Goal: Information Seeking & Learning: Learn about a topic

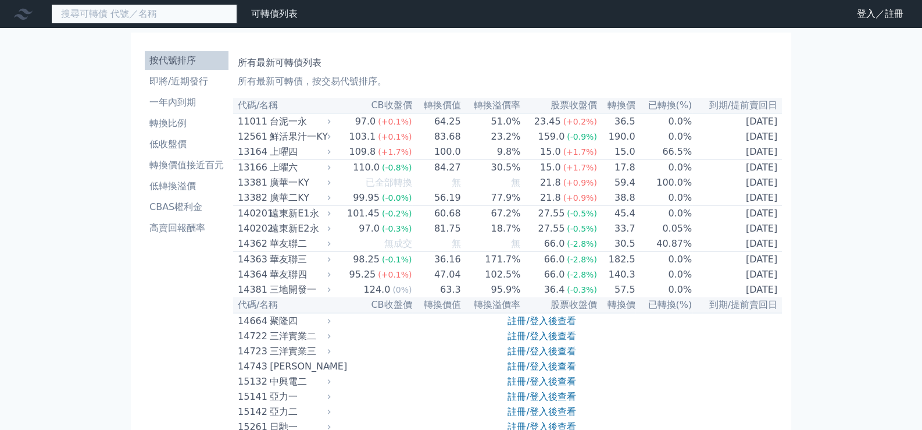
click at [125, 10] on input at bounding box center [144, 14] width 186 height 20
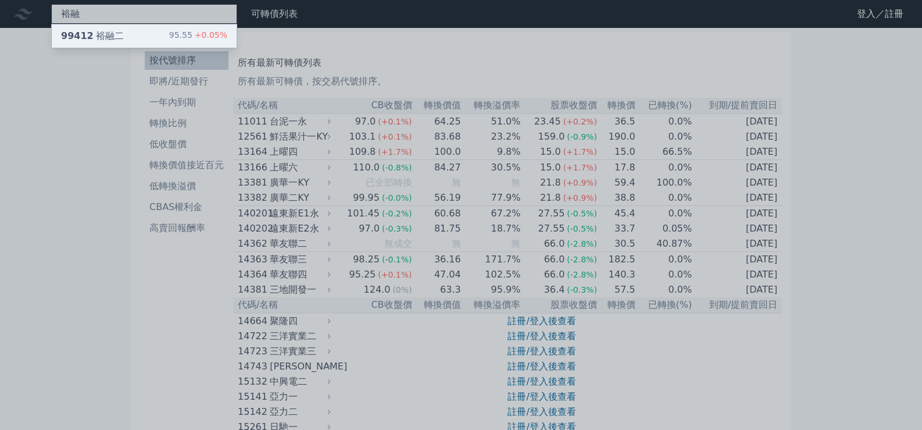
type input "裕融"
click at [96, 31] on div "99412 裕融二" at bounding box center [92, 36] width 63 height 14
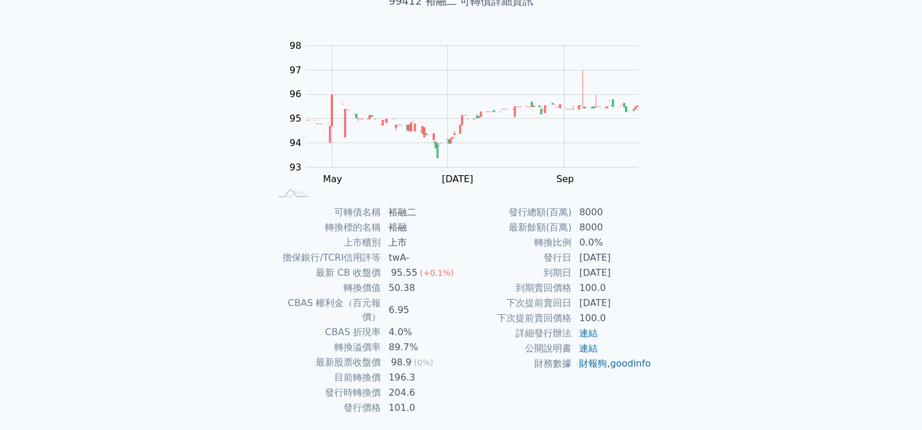
scroll to position [108, 0]
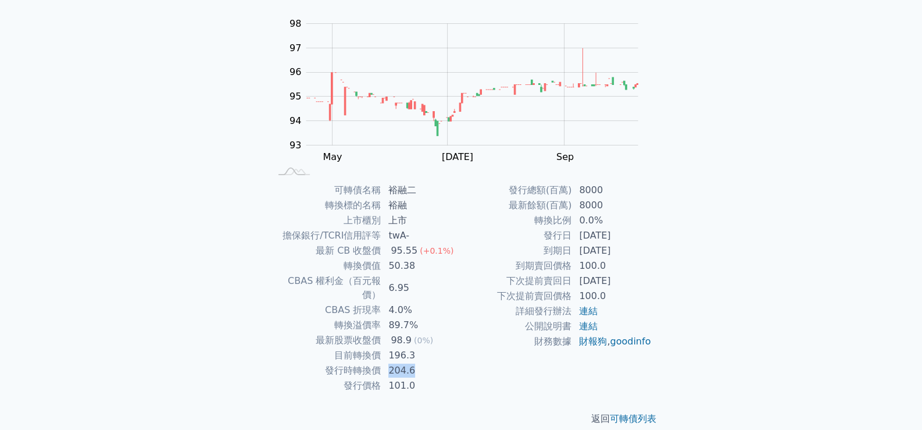
drag, startPoint x: 386, startPoint y: 357, endPoint x: 424, endPoint y: 357, distance: 37.8
click at [424, 363] on td "204.6" at bounding box center [422, 370] width 80 height 15
drag, startPoint x: 386, startPoint y: 340, endPoint x: 423, endPoint y: 341, distance: 37.2
click at [423, 348] on td "196.3" at bounding box center [422, 355] width 80 height 15
drag, startPoint x: 389, startPoint y: 373, endPoint x: 419, endPoint y: 372, distance: 30.8
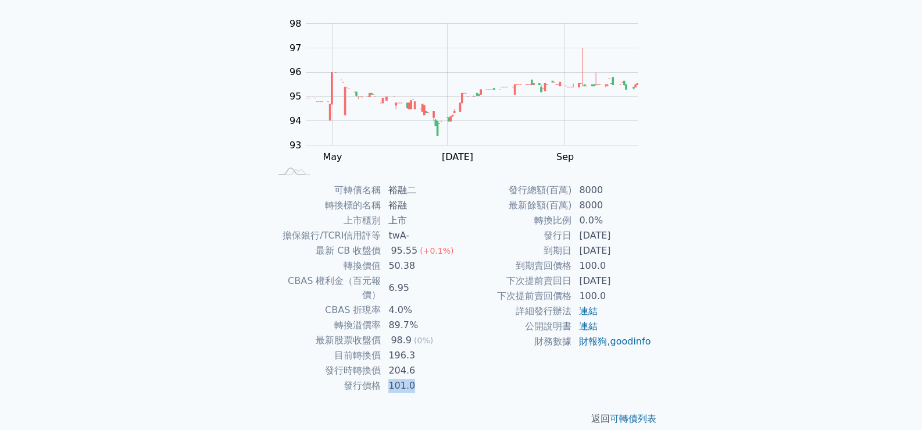
click at [419, 378] on td "101.0" at bounding box center [422, 385] width 80 height 15
click at [425, 378] on td "101.0" at bounding box center [422, 385] width 80 height 15
drag, startPoint x: 579, startPoint y: 250, endPoint x: 628, endPoint y: 252, distance: 49.5
click at [628, 252] on td "[DATE]" at bounding box center [612, 250] width 80 height 15
click at [635, 250] on td "[DATE]" at bounding box center [612, 250] width 80 height 15
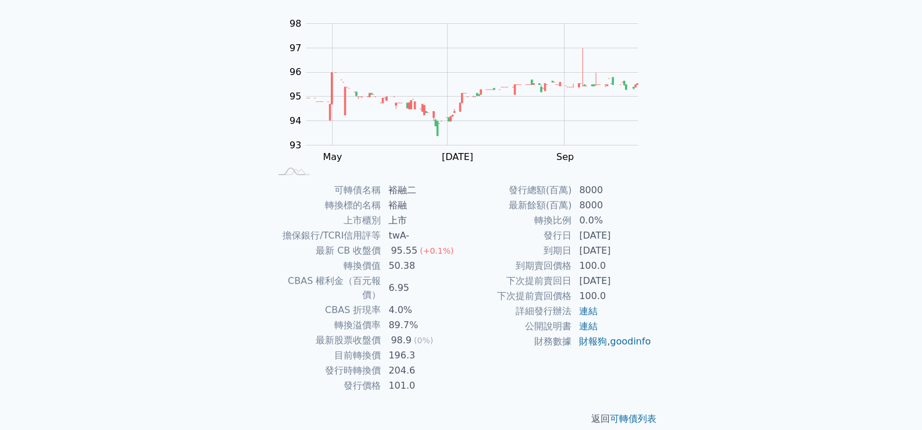
drag, startPoint x: 546, startPoint y: 235, endPoint x: 633, endPoint y: 248, distance: 87.6
click at [633, 248] on tbody "發行總額(百萬) 8000 最新餘額(百萬) 8000 轉換比例 0.0% 發行日 [DATE] 到期日 [DATE] 到期賣回價格 100.0 下次提前賣回…" at bounding box center [556, 266] width 191 height 166
click at [661, 248] on div "可轉債名稱 裕融二 轉換標的名稱 裕融 上市櫃別 上市 擔保銀行/TCRI信用評等 twA- 最新 CB 收盤價 95.55 (+0.1%) 轉換價值 50.…" at bounding box center [460, 288] width 409 height 211
drag, startPoint x: 546, startPoint y: 234, endPoint x: 637, endPoint y: 248, distance: 91.9
click at [637, 248] on tbody "發行總額(百萬) 8000 最新餘額(百萬) 8000 轉換比例 0.0% 發行日 [DATE] 到期日 [DATE] 到期賣回價格 100.0 下次提前賣回…" at bounding box center [556, 266] width 191 height 166
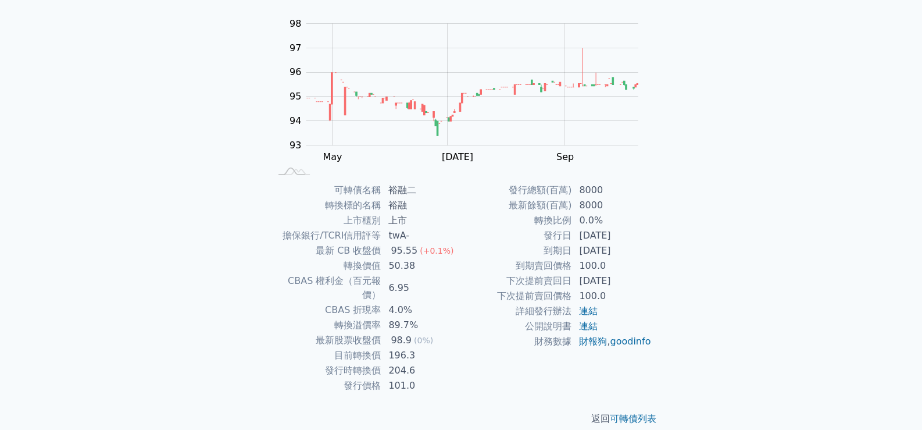
click at [637, 248] on td "[DATE]" at bounding box center [612, 250] width 80 height 15
drag, startPoint x: 546, startPoint y: 235, endPoint x: 633, endPoint y: 250, distance: 88.4
click at [633, 250] on tbody "發行總額(百萬) 8000 最新餘額(百萬) 8000 轉換比例 0.0% 發行日 [DATE] 到期日 [DATE] 到期賣回價格 100.0 下次提前賣回…" at bounding box center [556, 266] width 191 height 166
click at [633, 250] on td "[DATE]" at bounding box center [612, 250] width 80 height 15
drag, startPoint x: 546, startPoint y: 236, endPoint x: 635, endPoint y: 251, distance: 89.7
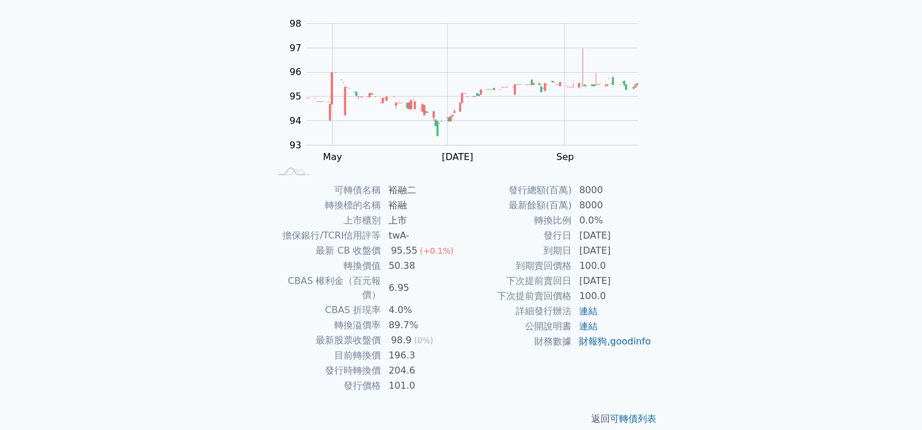
click at [635, 251] on tbody "發行總額(百萬) 8000 最新餘額(百萬) 8000 轉換比例 0.0% 發行日 [DATE] 到期日 [DATE] 到期賣回價格 100.0 下次提前賣回…" at bounding box center [556, 266] width 191 height 166
click at [642, 252] on td "[DATE]" at bounding box center [612, 250] width 80 height 15
drag, startPoint x: 547, startPoint y: 233, endPoint x: 636, endPoint y: 248, distance: 90.3
click at [636, 248] on tbody "發行總額(百萬) 8000 最新餘額(百萬) 8000 轉換比例 0.0% 發行日 [DATE] 到期日 [DATE] 到期賣回價格 100.0 下次提前賣回…" at bounding box center [556, 266] width 191 height 166
click at [636, 248] on td "[DATE]" at bounding box center [612, 250] width 80 height 15
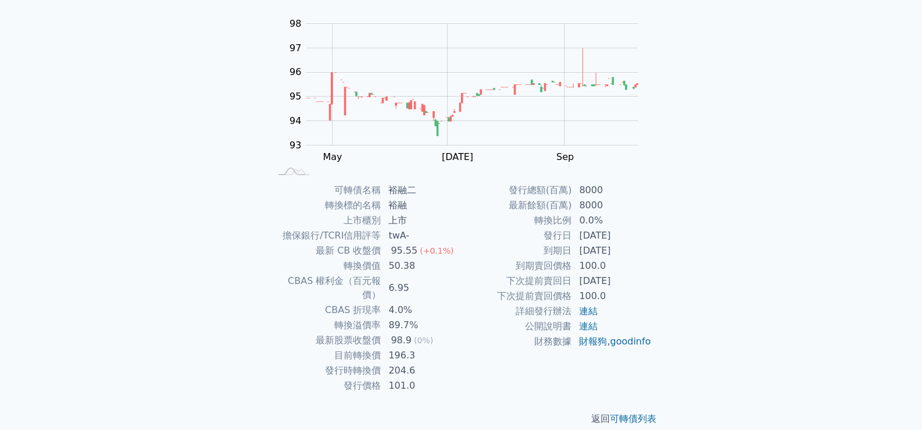
drag, startPoint x: 548, startPoint y: 235, endPoint x: 632, endPoint y: 250, distance: 85.6
click at [632, 250] on tbody "發行總額(百萬) 8000 最新餘額(百萬) 8000 轉換比例 0.0% 發行日 [DATE] 到期日 [DATE] 到期賣回價格 100.0 下次提前賣回…" at bounding box center [556, 266] width 191 height 166
click at [554, 237] on td "發行日" at bounding box center [516, 235] width 111 height 15
drag, startPoint x: 542, startPoint y: 234, endPoint x: 631, endPoint y: 247, distance: 89.9
click at [631, 247] on tbody "發行總額(百萬) 8000 最新餘額(百萬) 8000 轉換比例 0.0% 發行日 [DATE] 到期日 [DATE] 到期賣回價格 100.0 下次提前賣回…" at bounding box center [556, 266] width 191 height 166
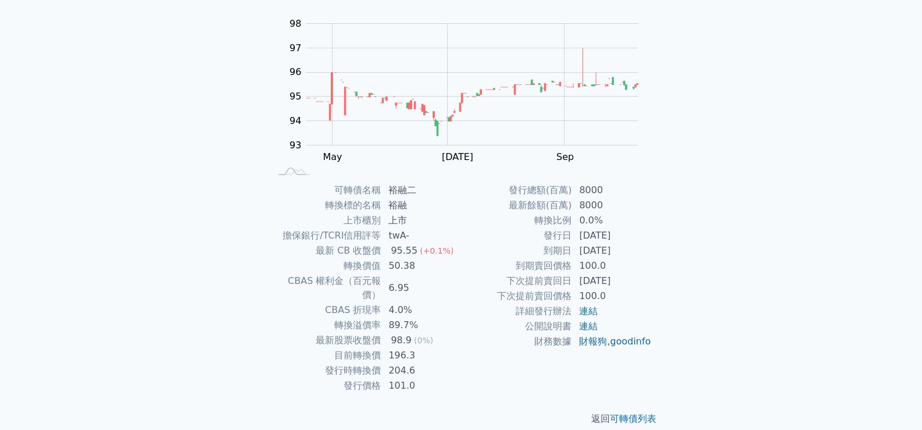
click at [631, 247] on td "[DATE]" at bounding box center [612, 250] width 80 height 15
drag, startPoint x: 547, startPoint y: 236, endPoint x: 632, endPoint y: 252, distance: 86.5
click at [632, 252] on tbody "發行總額(百萬) 8000 最新餘額(百萬) 8000 轉換比例 0.0% 發行日 [DATE] 到期日 [DATE] 到期賣回價格 100.0 下次提前賣回…" at bounding box center [556, 266] width 191 height 166
click at [561, 241] on td "發行日" at bounding box center [516, 235] width 111 height 15
drag, startPoint x: 549, startPoint y: 235, endPoint x: 634, endPoint y: 251, distance: 86.4
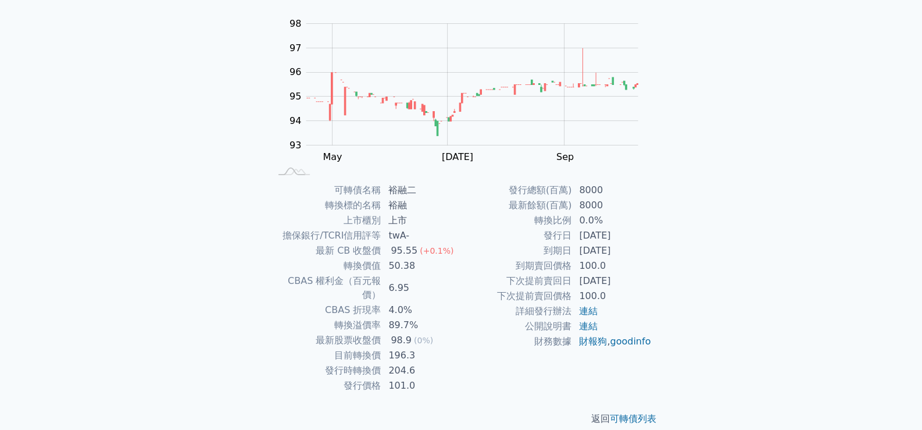
click at [634, 251] on tbody "發行總額(百萬) 8000 最新餘額(百萬) 8000 轉換比例 0.0% 發行日 [DATE] 到期日 [DATE] 到期賣回價格 100.0 下次提前賣回…" at bounding box center [556, 266] width 191 height 166
click at [635, 251] on td "[DATE]" at bounding box center [612, 250] width 80 height 15
drag, startPoint x: 546, startPoint y: 234, endPoint x: 634, endPoint y: 250, distance: 89.8
click at [634, 250] on tbody "發行總額(百萬) 8000 最新餘額(百萬) 8000 轉換比例 0.0% 發行日 [DATE] 到期日 [DATE] 到期賣回價格 100.0 下次提前賣回…" at bounding box center [556, 266] width 191 height 166
click at [642, 250] on td "[DATE]" at bounding box center [612, 250] width 80 height 15
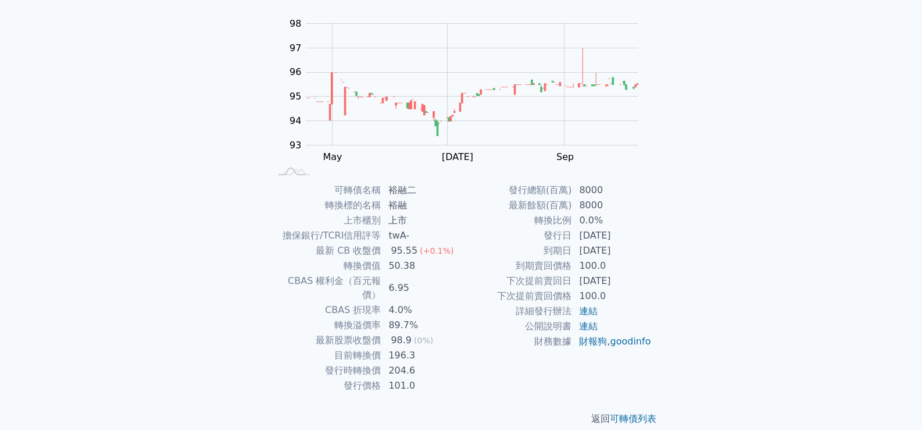
drag, startPoint x: 544, startPoint y: 234, endPoint x: 636, endPoint y: 248, distance: 92.9
click at [636, 248] on tbody "發行總額(百萬) 8000 最新餘額(百萬) 8000 轉換比例 0.0% 發行日 [DATE] 到期日 [DATE] 到期賣回價格 100.0 下次提前賣回…" at bounding box center [556, 266] width 191 height 166
click at [637, 248] on td "[DATE]" at bounding box center [612, 250] width 80 height 15
drag, startPoint x: 546, startPoint y: 233, endPoint x: 635, endPoint y: 250, distance: 91.1
click at [635, 250] on tbody "發行總額(百萬) 8000 最新餘額(百萬) 8000 轉換比例 0.0% 發行日 [DATE] 到期日 [DATE] 到期賣回價格 100.0 下次提前賣回…" at bounding box center [556, 266] width 191 height 166
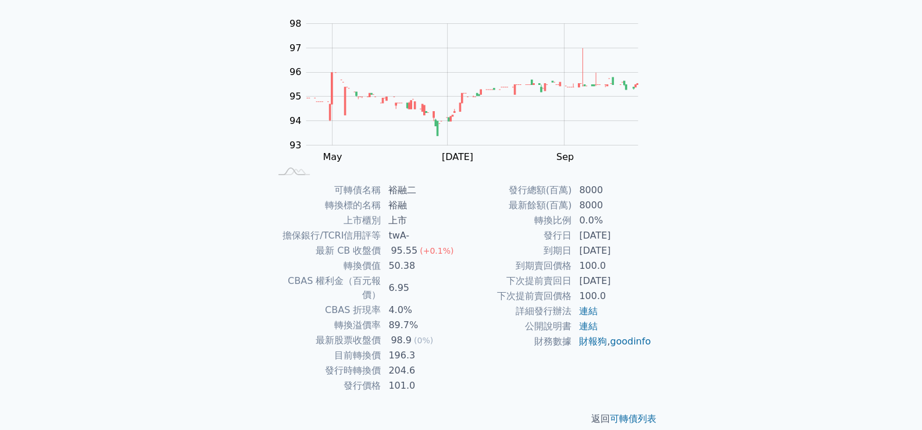
click at [635, 250] on td "[DATE]" at bounding box center [612, 250] width 80 height 15
drag, startPoint x: 544, startPoint y: 234, endPoint x: 635, endPoint y: 250, distance: 91.5
click at [635, 250] on tbody "發行總額(百萬) 8000 最新餘額(百萬) 8000 轉換比例 0.0% 發行日 [DATE] 到期日 [DATE] 到期賣回價格 100.0 下次提前賣回…" at bounding box center [556, 266] width 191 height 166
click at [635, 250] on td "[DATE]" at bounding box center [612, 250] width 80 height 15
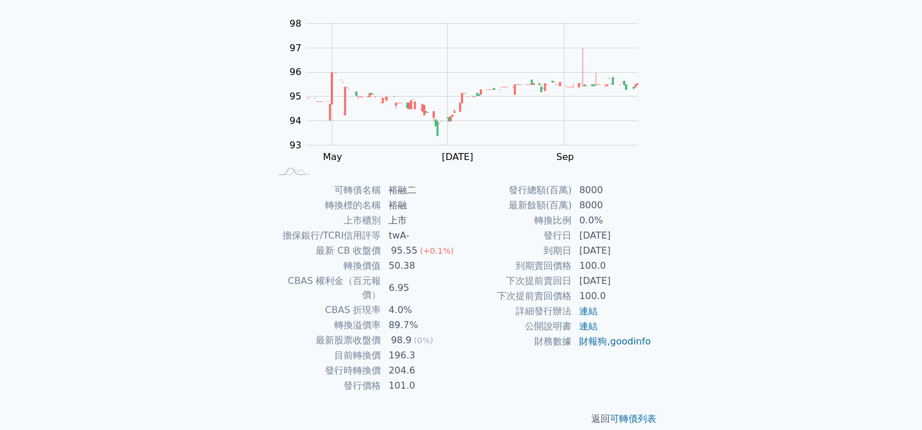
drag, startPoint x: 547, startPoint y: 249, endPoint x: 645, endPoint y: 248, distance: 97.7
click at [645, 248] on tr "到期日 [DATE]" at bounding box center [556, 250] width 191 height 15
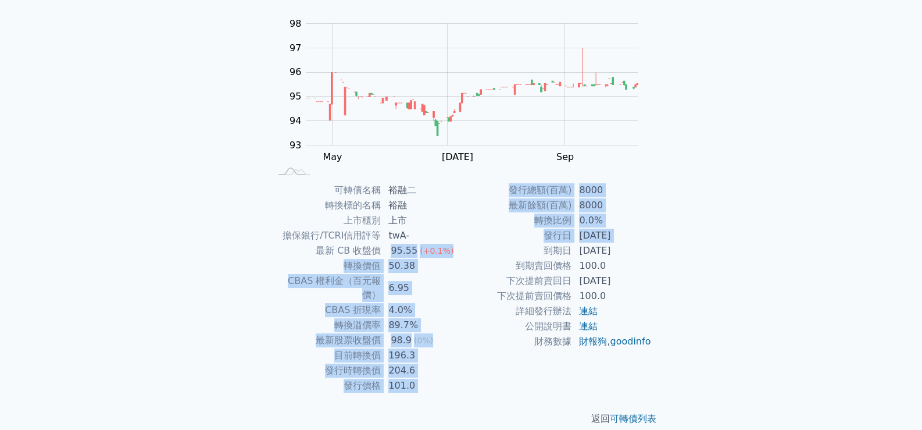
drag, startPoint x: 390, startPoint y: 251, endPoint x: 542, endPoint y: 256, distance: 152.5
click at [474, 251] on div "可轉債名稱 裕融二 轉換標的名稱 裕融 上市櫃別 上市 擔保銀行/TCRI信用評等 twA- 最新 CB 收盤價 95.55 (+0.1%) 轉換價值 50.…" at bounding box center [460, 288] width 409 height 211
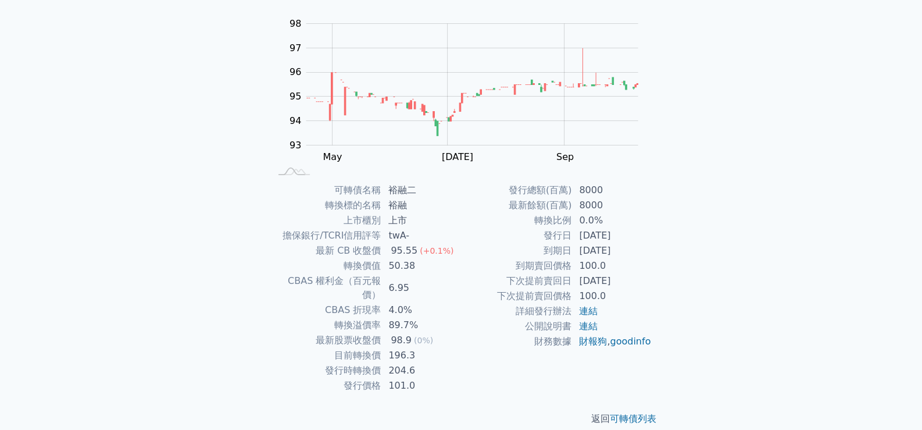
click at [576, 263] on td "100.0" at bounding box center [612, 265] width 80 height 15
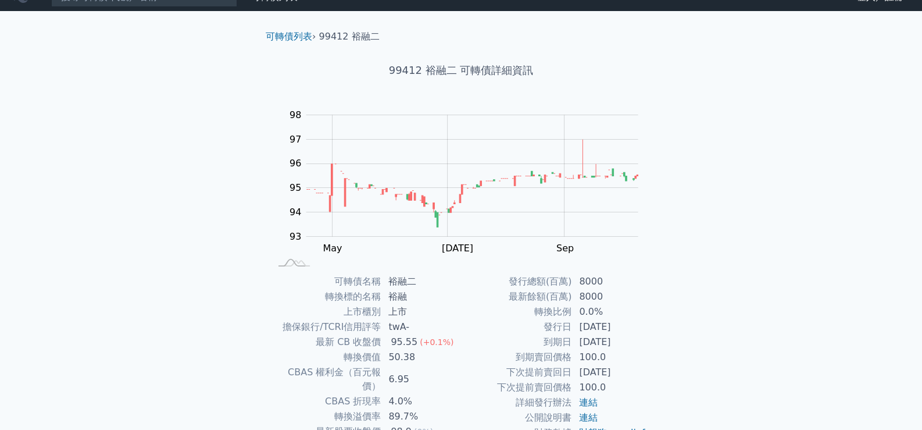
scroll to position [0, 0]
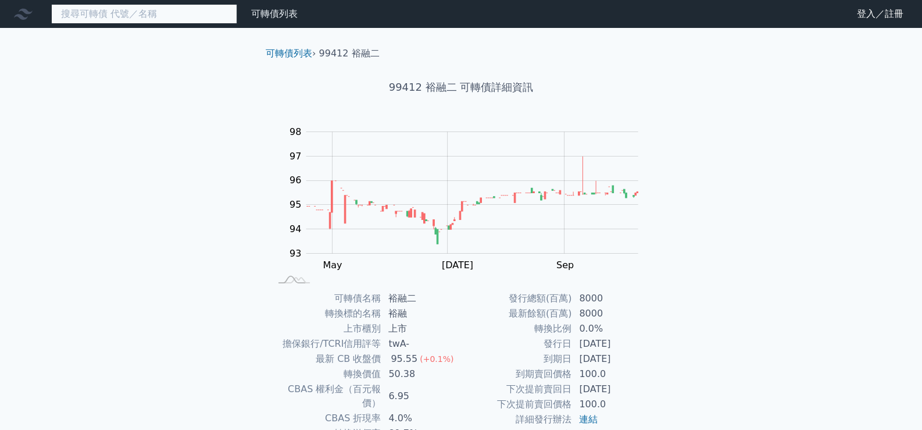
click at [91, 12] on input at bounding box center [144, 14] width 186 height 20
type input "冖"
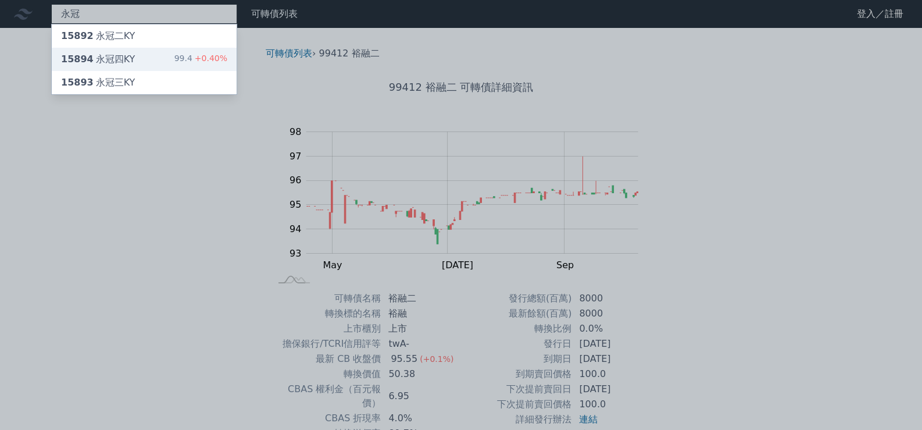
type input "永冠"
click at [112, 60] on div "15894 永冠四KY" at bounding box center [98, 59] width 74 height 14
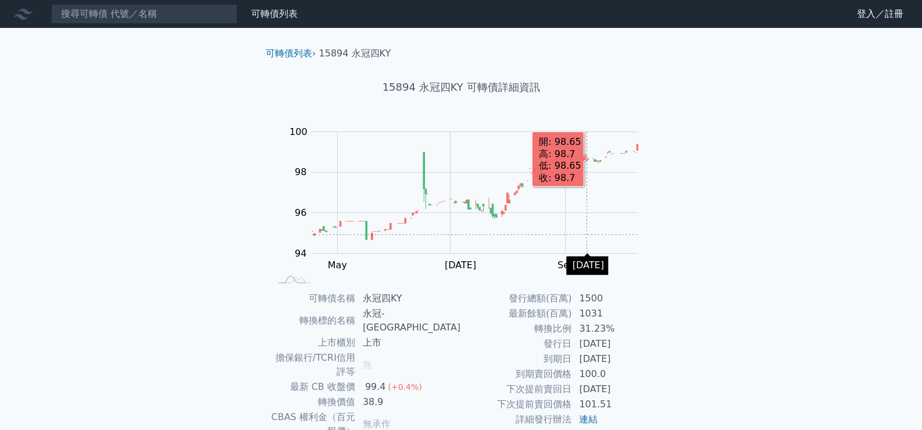
scroll to position [108, 0]
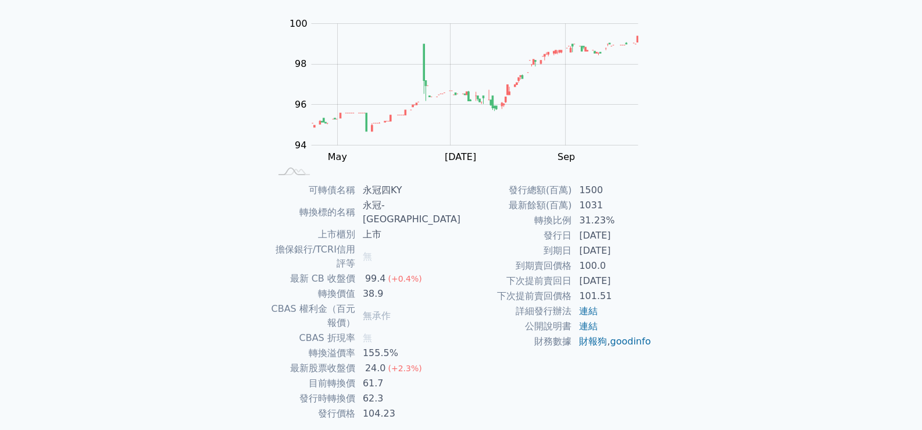
drag, startPoint x: 507, startPoint y: 280, endPoint x: 640, endPoint y: 281, distance: 132.6
click at [640, 281] on tr "下次提前賣回日 [DATE]" at bounding box center [556, 280] width 191 height 15
click at [640, 281] on td "[DATE]" at bounding box center [612, 280] width 80 height 15
drag, startPoint x: 506, startPoint y: 279, endPoint x: 631, endPoint y: 281, distance: 125.1
click at [631, 281] on tr "下次提前賣回日 [DATE]" at bounding box center [556, 280] width 191 height 15
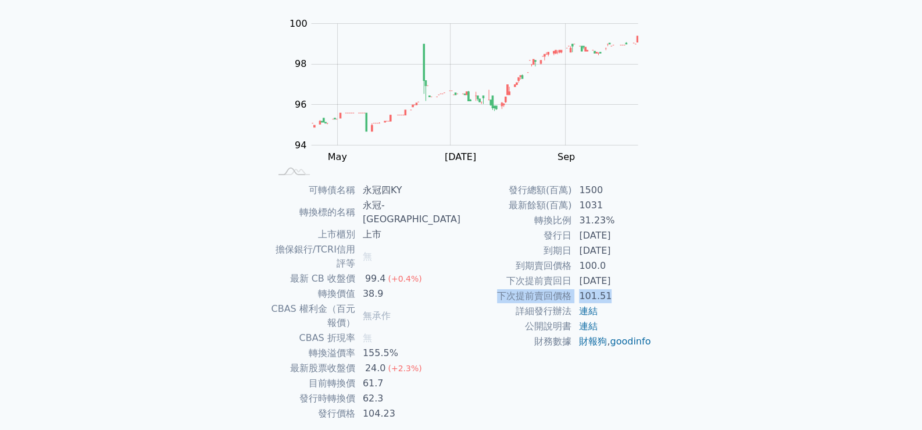
drag, startPoint x: 495, startPoint y: 293, endPoint x: 614, endPoint y: 296, distance: 119.3
click at [614, 296] on tr "下次提前賣回價格 101.51" at bounding box center [556, 295] width 191 height 15
click at [614, 296] on td "101.51" at bounding box center [612, 295] width 80 height 15
drag, startPoint x: 614, startPoint y: 296, endPoint x: 521, endPoint y: 281, distance: 94.8
click at [521, 281] on tbody "發行總額(百萬) 1500 最新餘額(百萬) 1031 轉換比例 31.23% 發行日 [DATE] 到期日 [DATE] 到期賣回價格 100.0 下次提前…" at bounding box center [556, 266] width 191 height 166
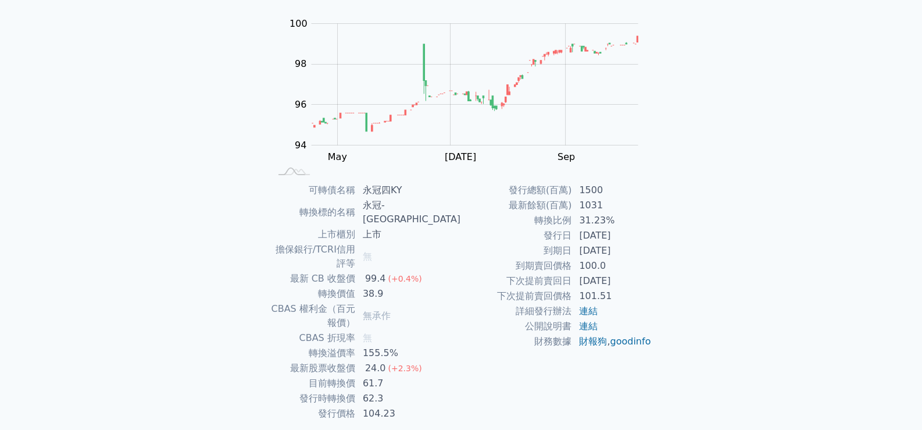
click at [654, 288] on div "可轉債名稱 永冠四KY 轉換標的名稱 永冠-KY 上市櫃別 上市 擔保銀行/TCRI信用評等 無 最新 CB 收盤價 99.4 (+0.4%) 轉換價值 38…" at bounding box center [460, 302] width 409 height 238
drag, startPoint x: 509, startPoint y: 277, endPoint x: 610, endPoint y: 296, distance: 102.3
click at [610, 296] on tbody "發行總額(百萬) 1500 最新餘額(百萬) 1031 轉換比例 31.23% 發行日 [DATE] 到期日 [DATE] 到期賣回價格 100.0 下次提前…" at bounding box center [556, 266] width 191 height 166
click at [699, 250] on div "可轉債列表 財務數據 可轉債列表 財務數據 登入／註冊 登入／註冊 可轉債列表 › 15894 永冠四KY 15894 永冠四KY 可轉債詳細資訊 Zoom …" at bounding box center [461, 182] width 922 height 580
drag, startPoint x: 507, startPoint y: 278, endPoint x: 651, endPoint y: 300, distance: 146.5
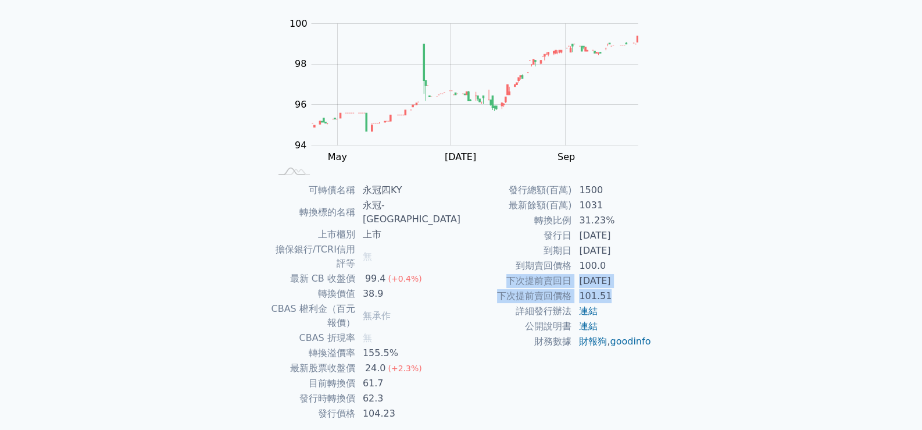
click at [617, 296] on tbody "發行總額(百萬) 1500 最新餘額(百萬) 1031 轉換比例 31.23% 發行日 [DATE] 到期日 [DATE] 到期賣回價格 100.0 下次提前…" at bounding box center [556, 266] width 191 height 166
click at [672, 302] on div "可轉債列表 › 15894 永冠四KY 15894 永冠四KY 可轉債詳細資訊 Zoom Out 100 92 93 94 95 96 97 98 102 1…" at bounding box center [461, 196] width 447 height 553
drag, startPoint x: 508, startPoint y: 279, endPoint x: 612, endPoint y: 293, distance: 105.1
click at [612, 293] on tbody "發行總額(百萬) 1500 最新餘額(百萬) 1031 轉換比例 31.23% 發行日 [DATE] 到期日 [DATE] 到期賣回價格 100.0 下次提前…" at bounding box center [556, 266] width 191 height 166
click at [669, 295] on div "可轉債列表 › 15894 永冠四KY 15894 永冠四KY 可轉債詳細資訊 Zoom Out 100 92 93 94 95 96 97 98 102 1…" at bounding box center [461, 196] width 447 height 553
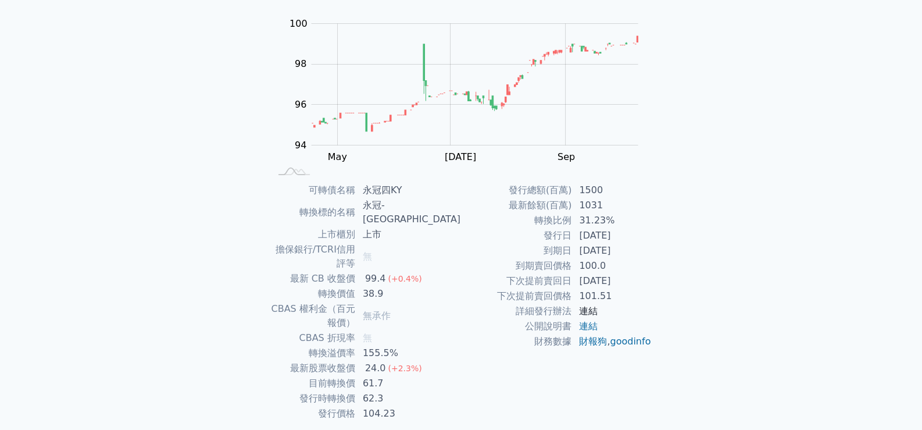
click at [589, 310] on link "連結" at bounding box center [588, 310] width 19 height 11
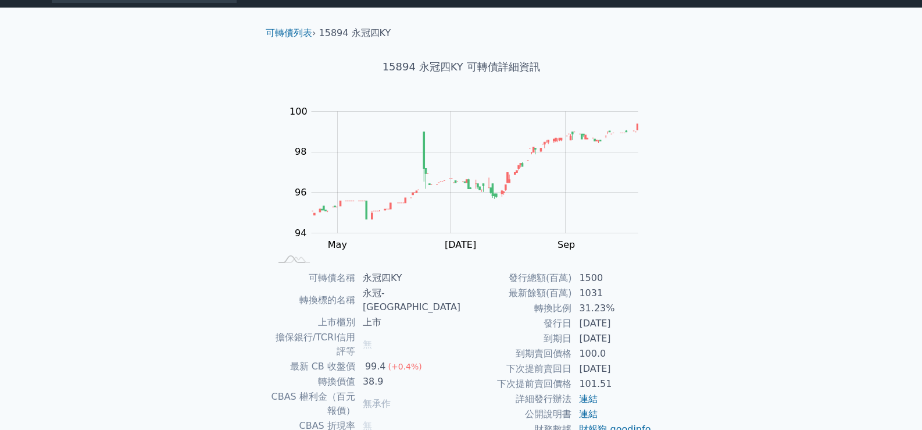
scroll to position [0, 0]
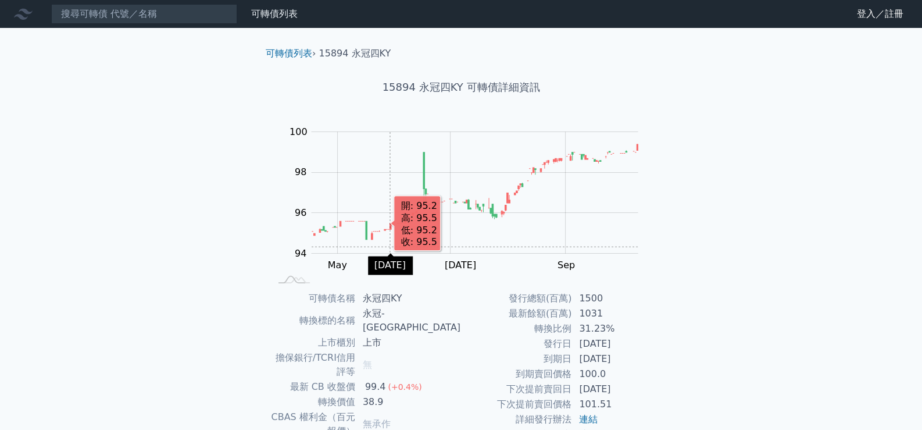
click at [390, 247] on rect "Chart" at bounding box center [475, 193] width 327 height 122
click at [850, 185] on div "可轉債列表 財務數據 可轉債列表 財務數據 登入／註冊 登入／註冊 可轉債列表 › 15894 永冠四KY 15894 永冠四KY 可轉債詳細資訊 Zoom …" at bounding box center [461, 290] width 922 height 580
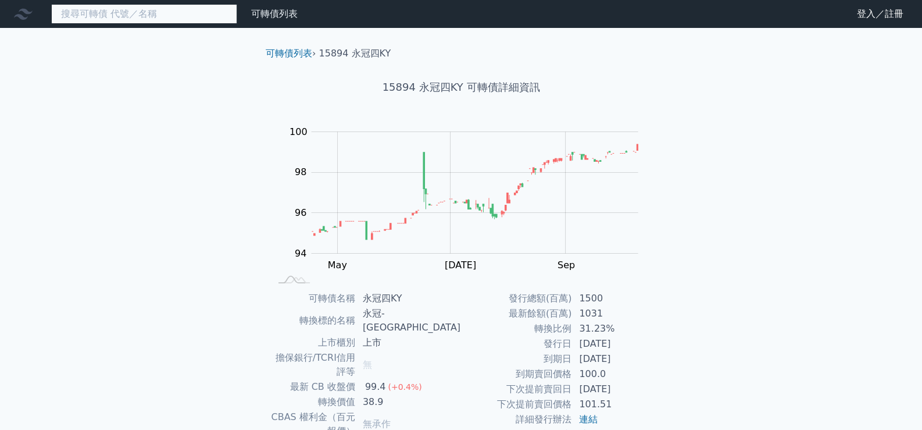
click at [142, 11] on input at bounding box center [144, 14] width 186 height 20
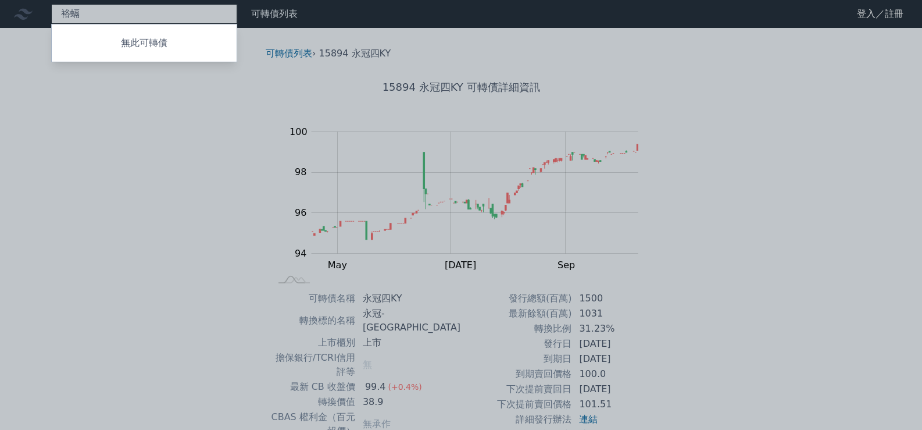
type input "裕"
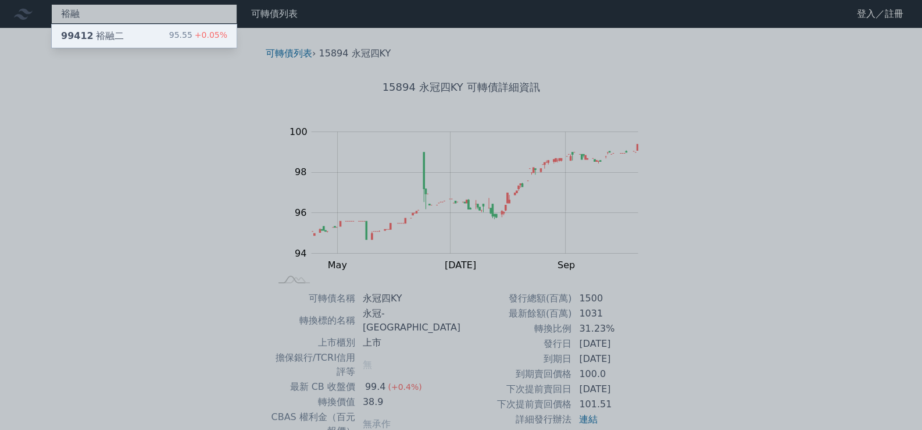
type input "裕融"
click at [82, 37] on span "99412" at bounding box center [77, 35] width 33 height 11
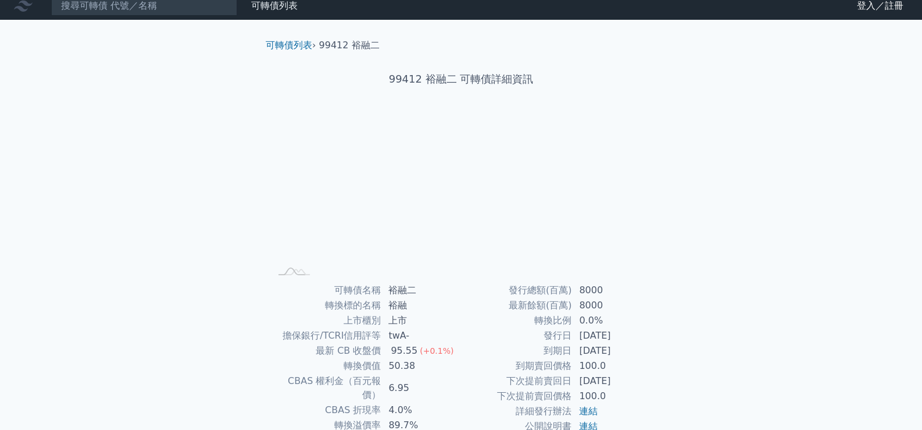
scroll to position [108, 0]
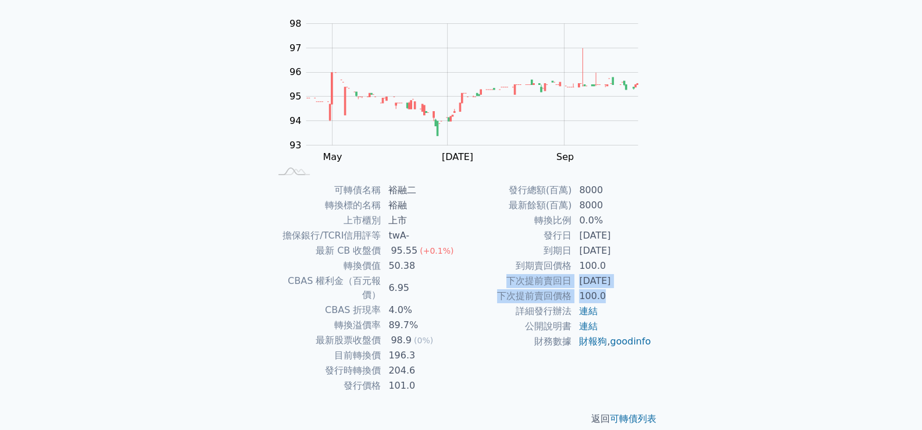
drag, startPoint x: 506, startPoint y: 282, endPoint x: 636, endPoint y: 291, distance: 130.6
click at [636, 291] on tbody "發行總額(百萬) 8000 最新餘額(百萬) 8000 轉換比例 0.0% 發行日 [DATE] 到期日 [DATE] 到期賣回價格 100.0 下次提前賣回…" at bounding box center [556, 266] width 191 height 166
click at [590, 309] on link "連結" at bounding box center [588, 310] width 19 height 11
